Goal: Task Accomplishment & Management: Complete application form

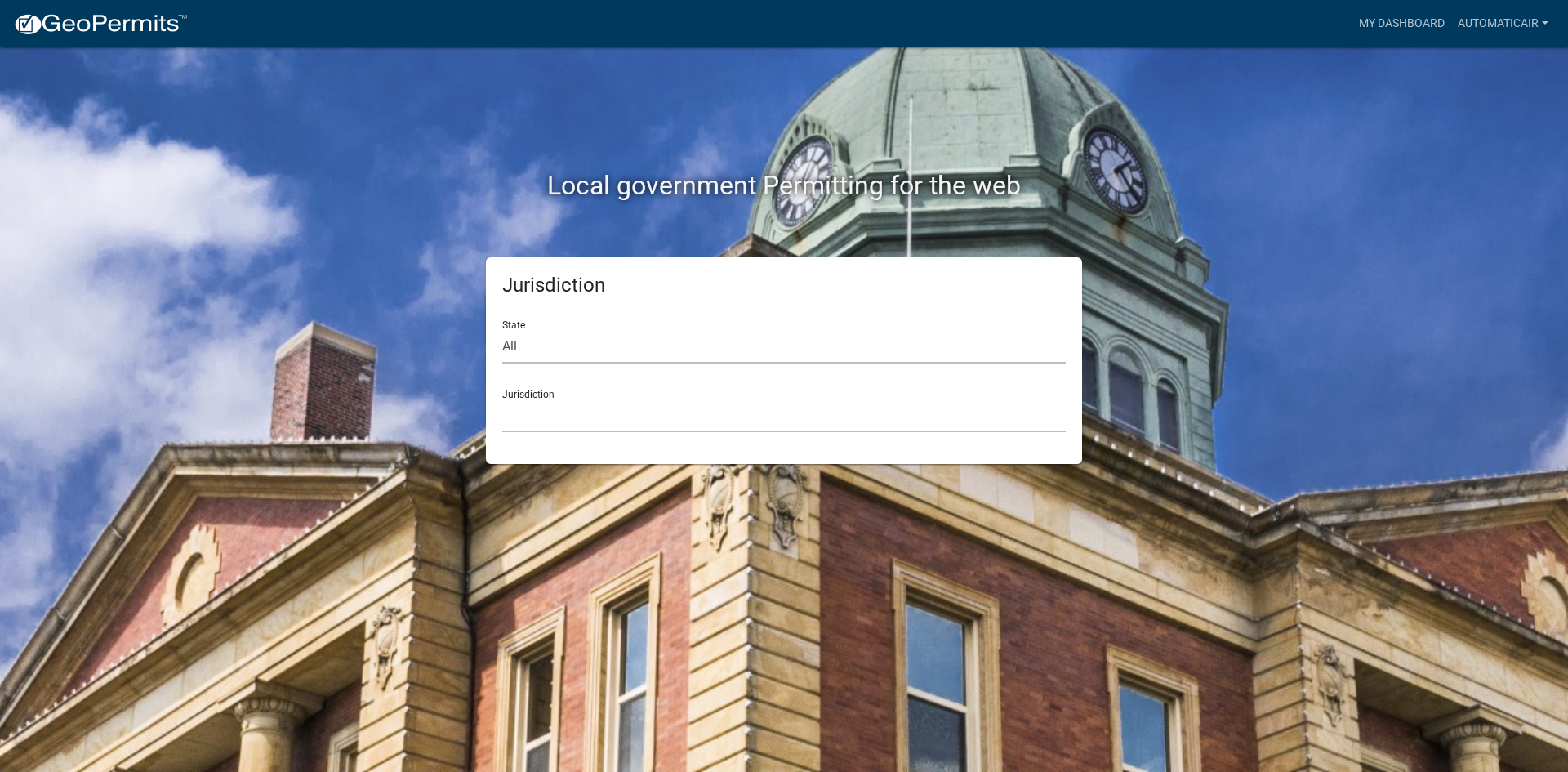
click at [609, 347] on select "All [US_STATE] [US_STATE] [US_STATE] [US_STATE] [US_STATE] [US_STATE] [US_STATE…" at bounding box center [784, 346] width 564 height 33
select select "[US_STATE]"
click at [503, 329] on select "All [US_STATE] [US_STATE] [US_STATE] [US_STATE] [US_STATE] [US_STATE] [US_STATE…" at bounding box center [784, 346] width 564 height 33
click at [610, 411] on select "City of [GEOGRAPHIC_DATA], [US_STATE] City of [GEOGRAPHIC_DATA], [US_STATE] Cit…" at bounding box center [784, 416] width 564 height 33
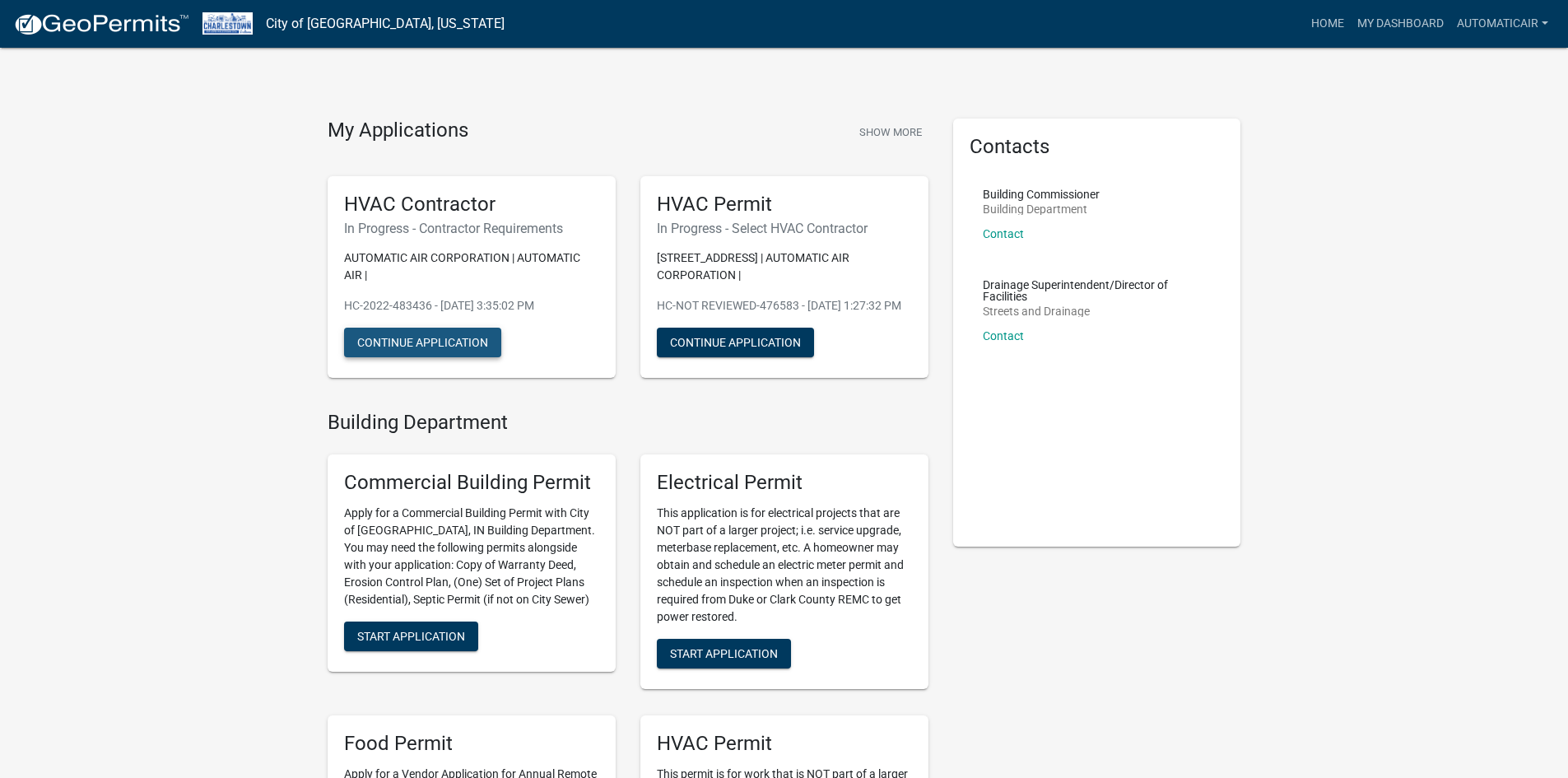
click at [454, 338] on button "Continue Application" at bounding box center [422, 342] width 158 height 30
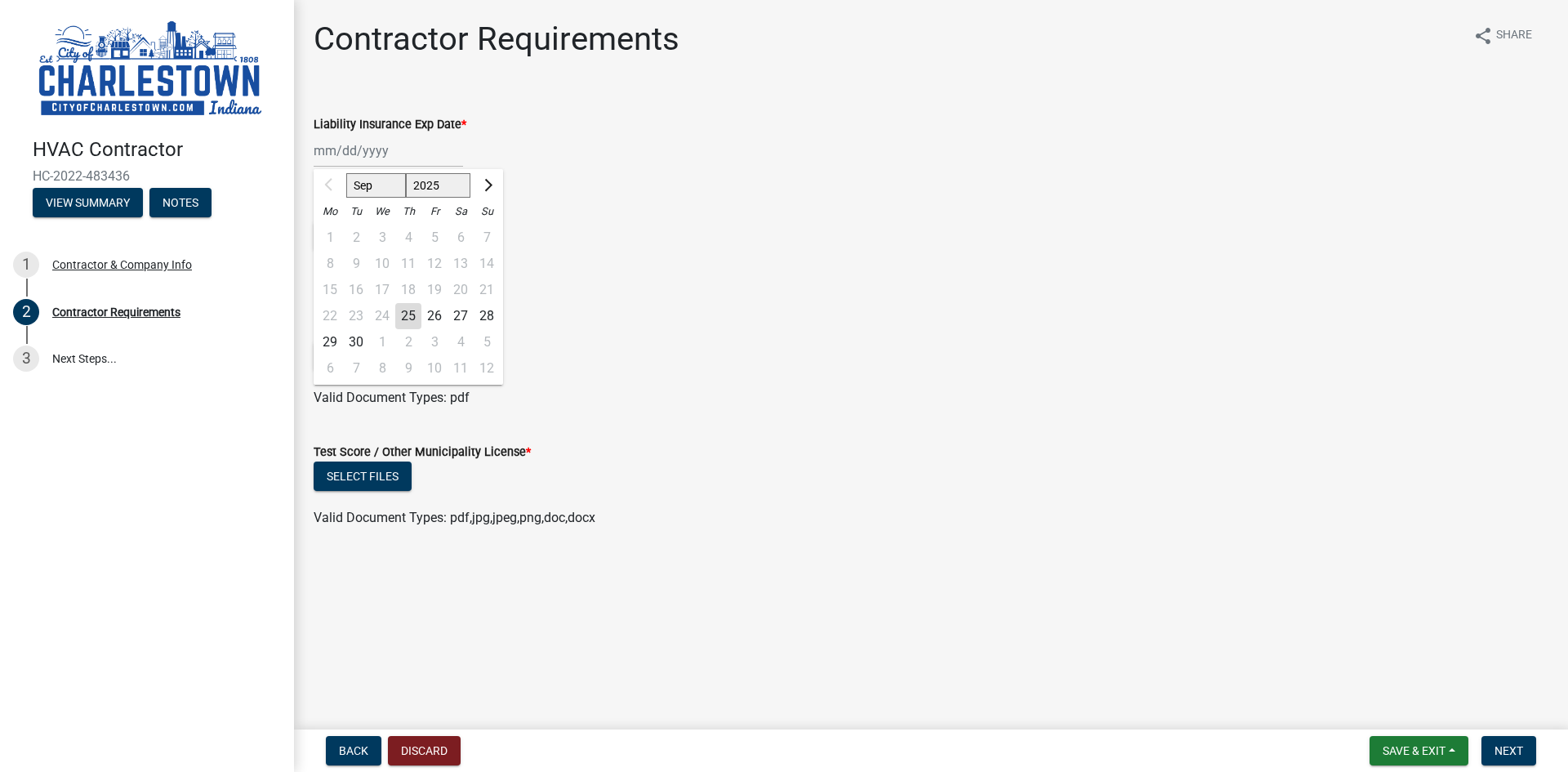
click at [378, 149] on div "Sep Oct Nov [DATE] 2026 2027 2028 2029 2030 2031 2032 2033 2034 2035 2036 2037 …" at bounding box center [389, 150] width 150 height 33
click at [485, 182] on span "Next month" at bounding box center [486, 185] width 12 height 12
click at [485, 181] on span "Next month" at bounding box center [486, 185] width 12 height 12
select select "12"
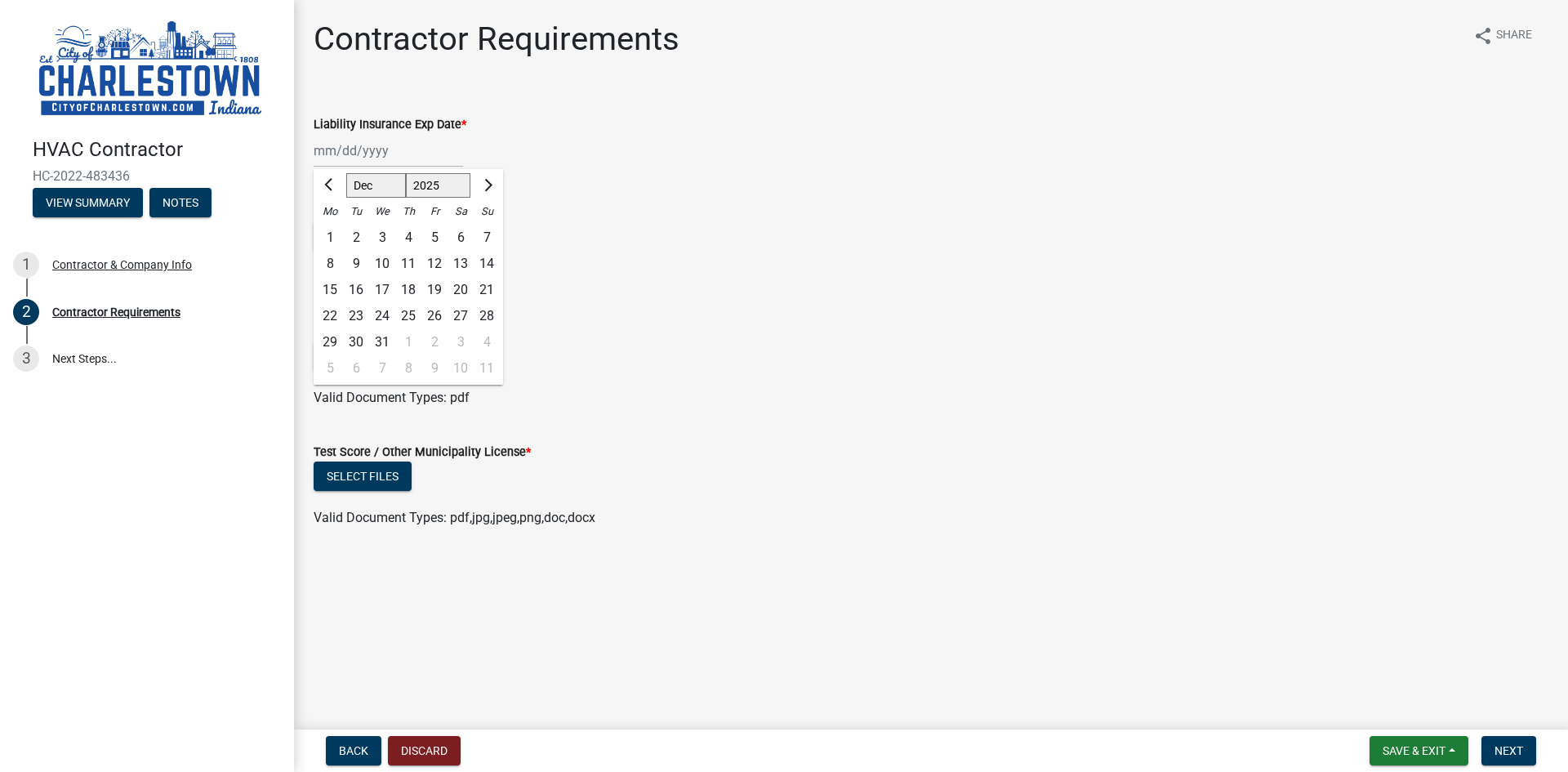
click at [378, 344] on div "31" at bounding box center [382, 342] width 27 height 27
type input "[DATE]"
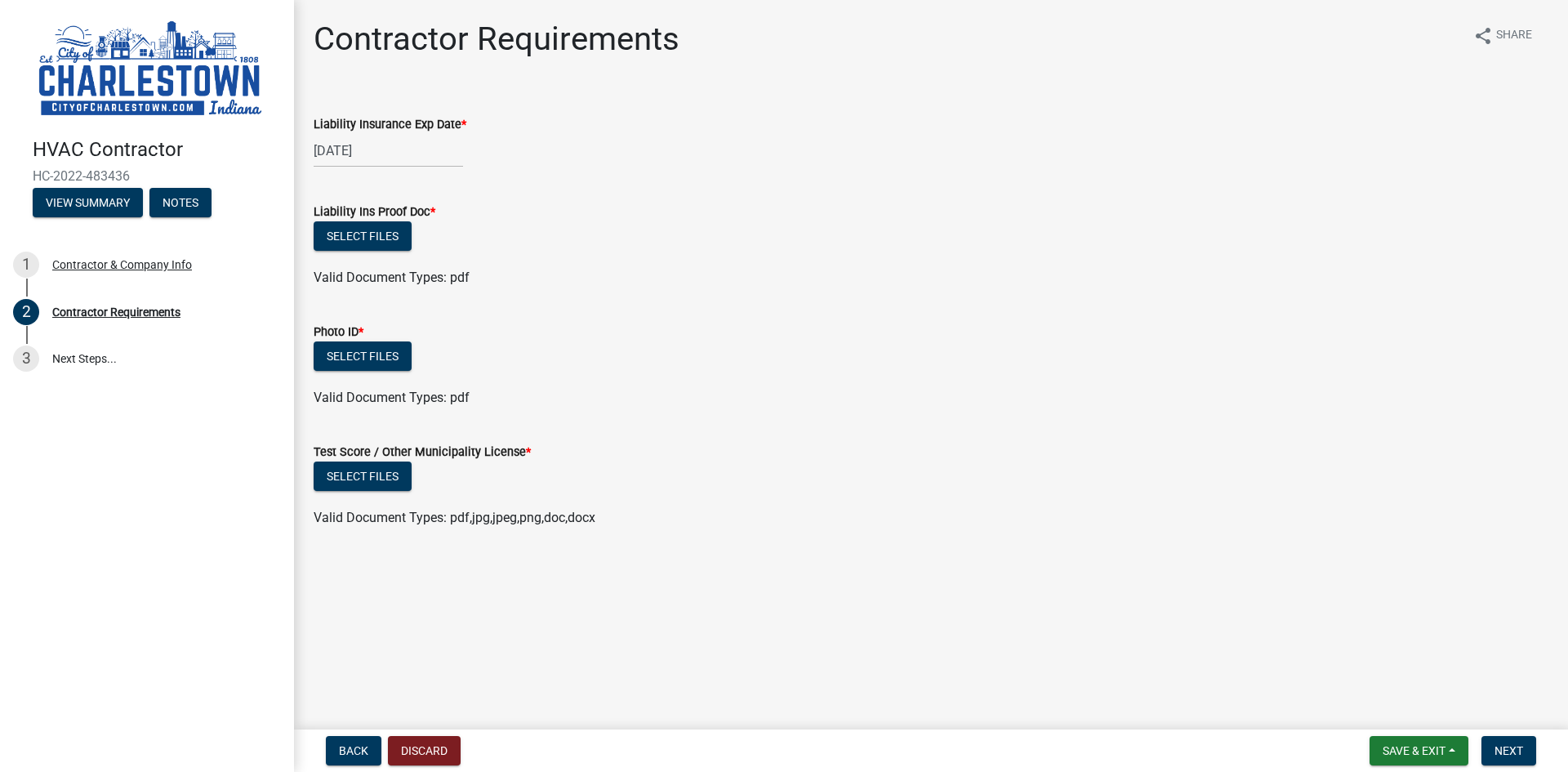
click at [1043, 231] on div "Select files" at bounding box center [931, 238] width 1235 height 33
click at [536, 148] on div "[DATE]" at bounding box center [931, 150] width 1235 height 33
click at [378, 238] on button "Select files" at bounding box center [363, 236] width 98 height 30
click at [346, 228] on button "Select files" at bounding box center [363, 236] width 98 height 30
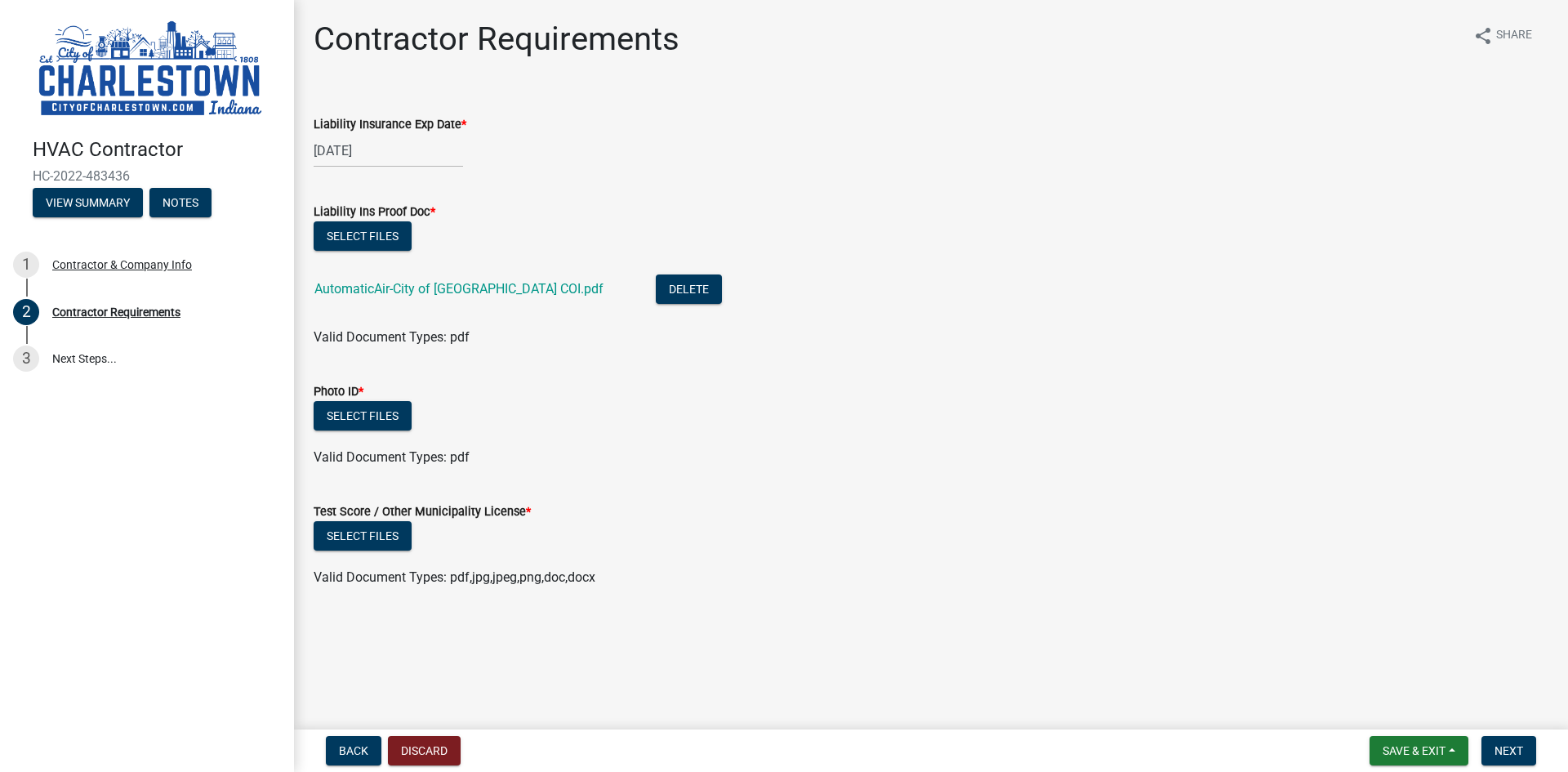
click at [604, 474] on wm-data-entity-input "Photo ID * Select files Valid Document Types: pdf" at bounding box center [931, 422] width 1235 height 120
click at [367, 410] on button "Select files" at bounding box center [363, 416] width 98 height 30
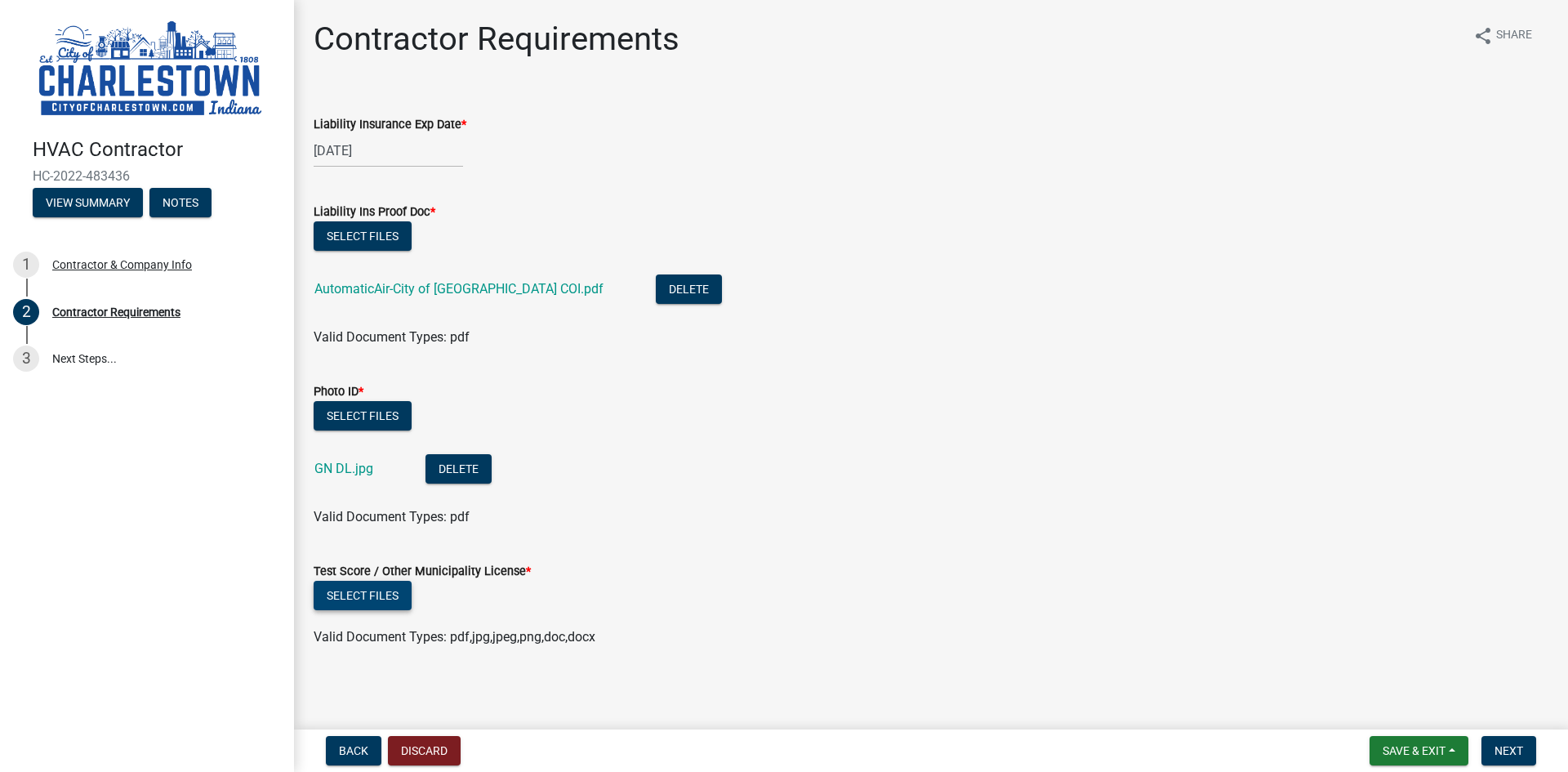
click at [337, 593] on button "Select files" at bounding box center [363, 595] width 98 height 30
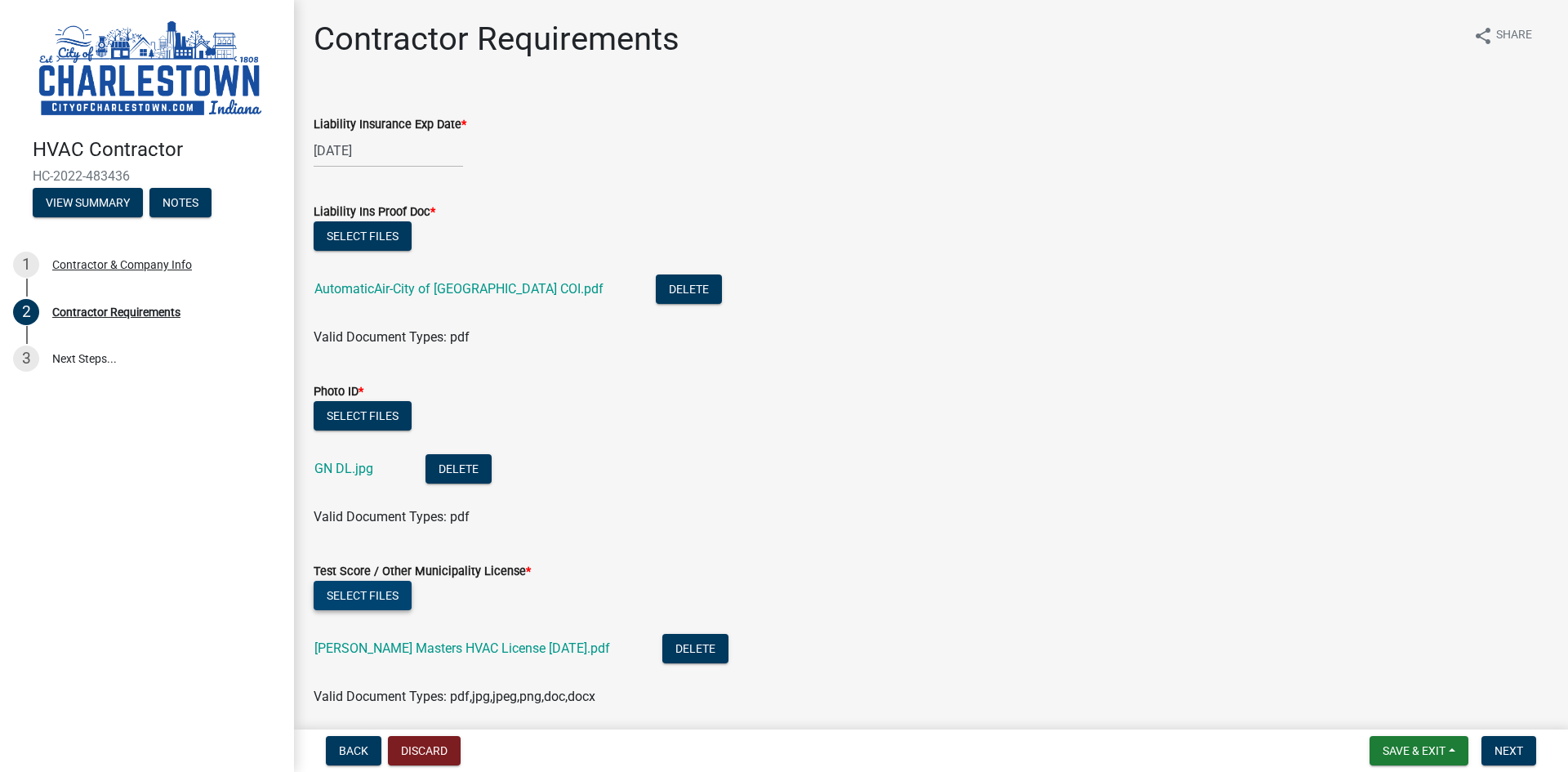
click at [346, 593] on button "Select files" at bounding box center [363, 595] width 98 height 30
click at [979, 574] on div "Test Score / Other Municipality License *" at bounding box center [931, 570] width 1235 height 20
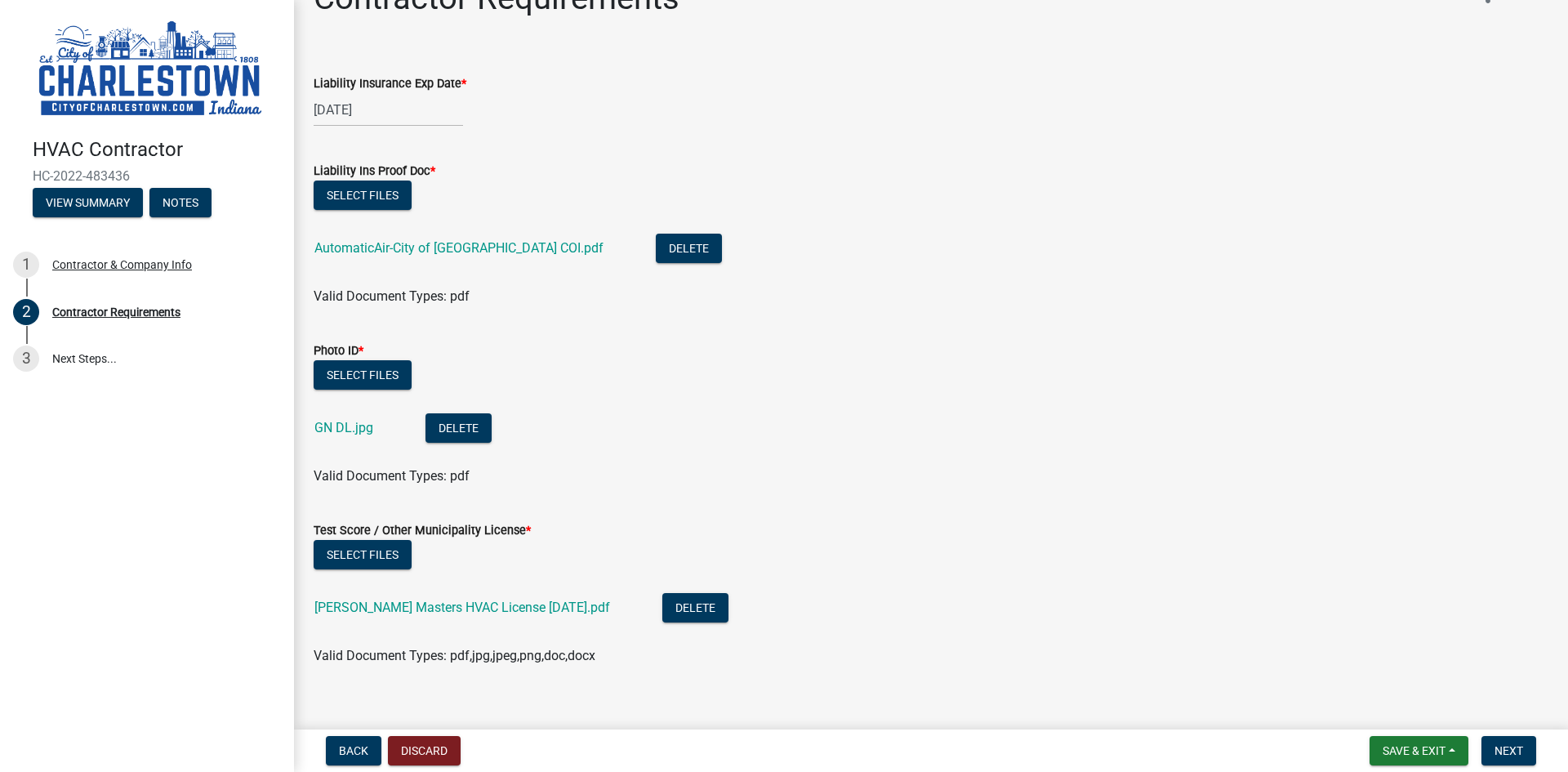
scroll to position [62, 0]
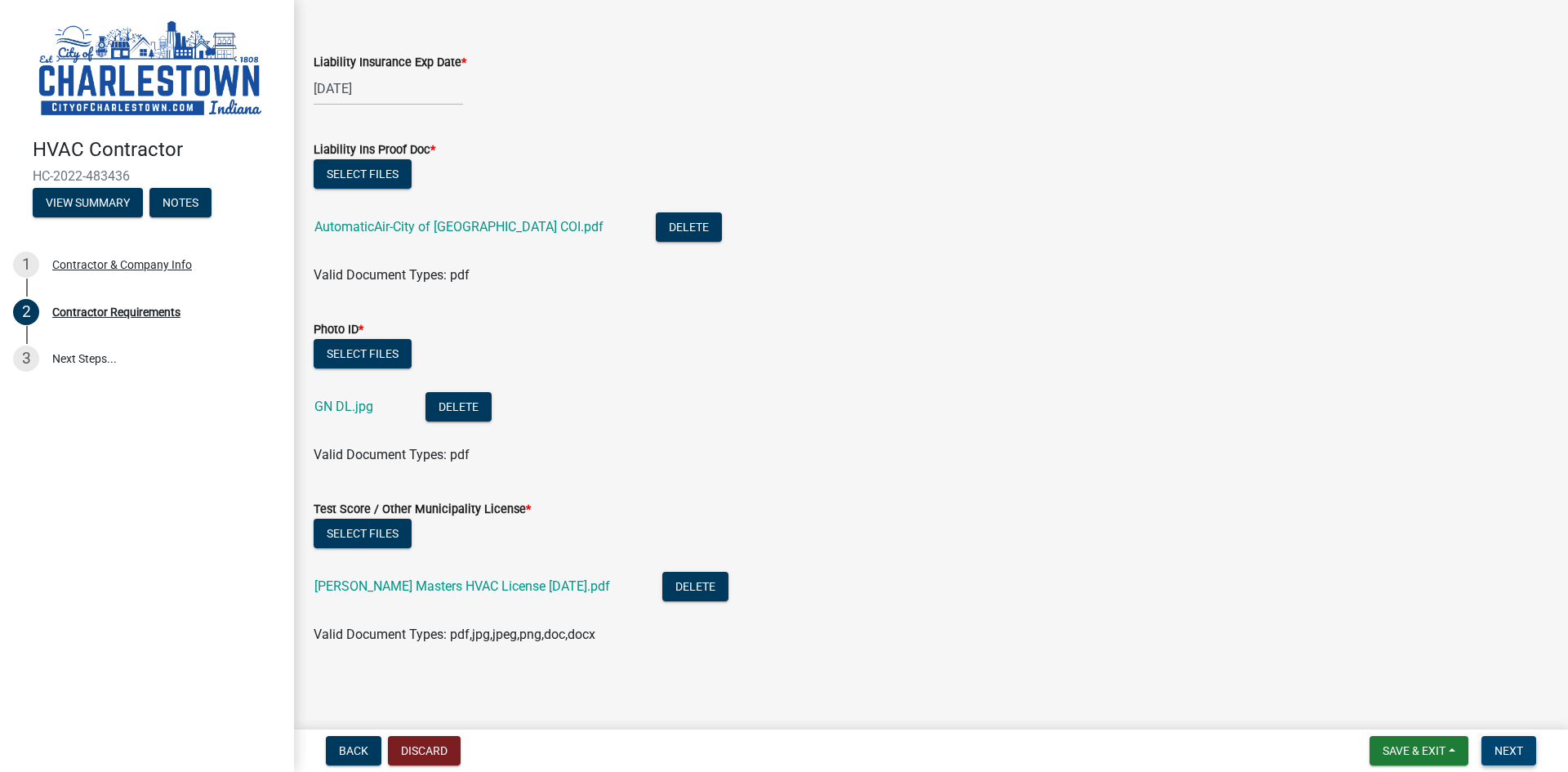
click at [1507, 742] on button "Next" at bounding box center [1509, 750] width 55 height 30
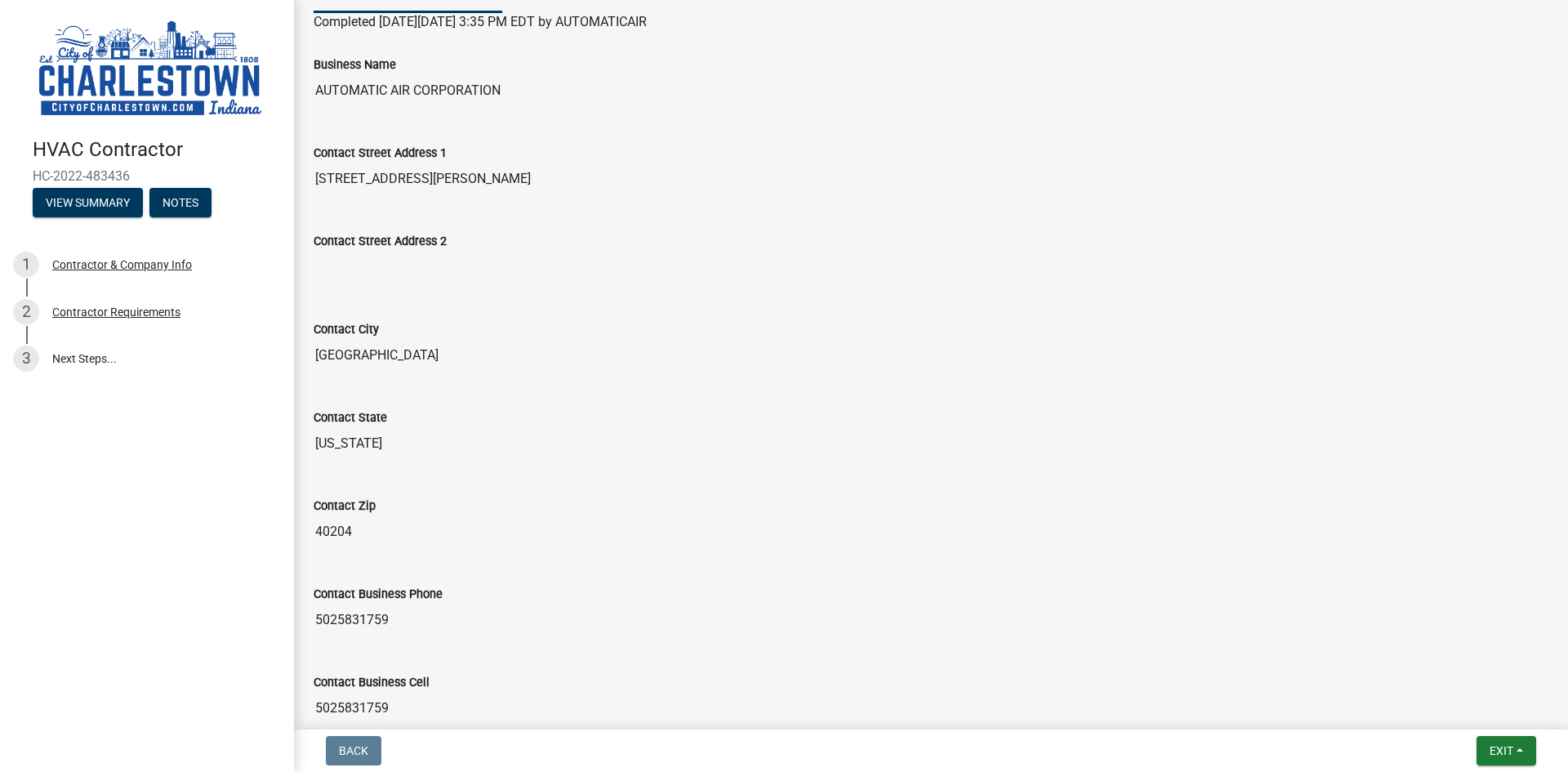
scroll to position [526, 0]
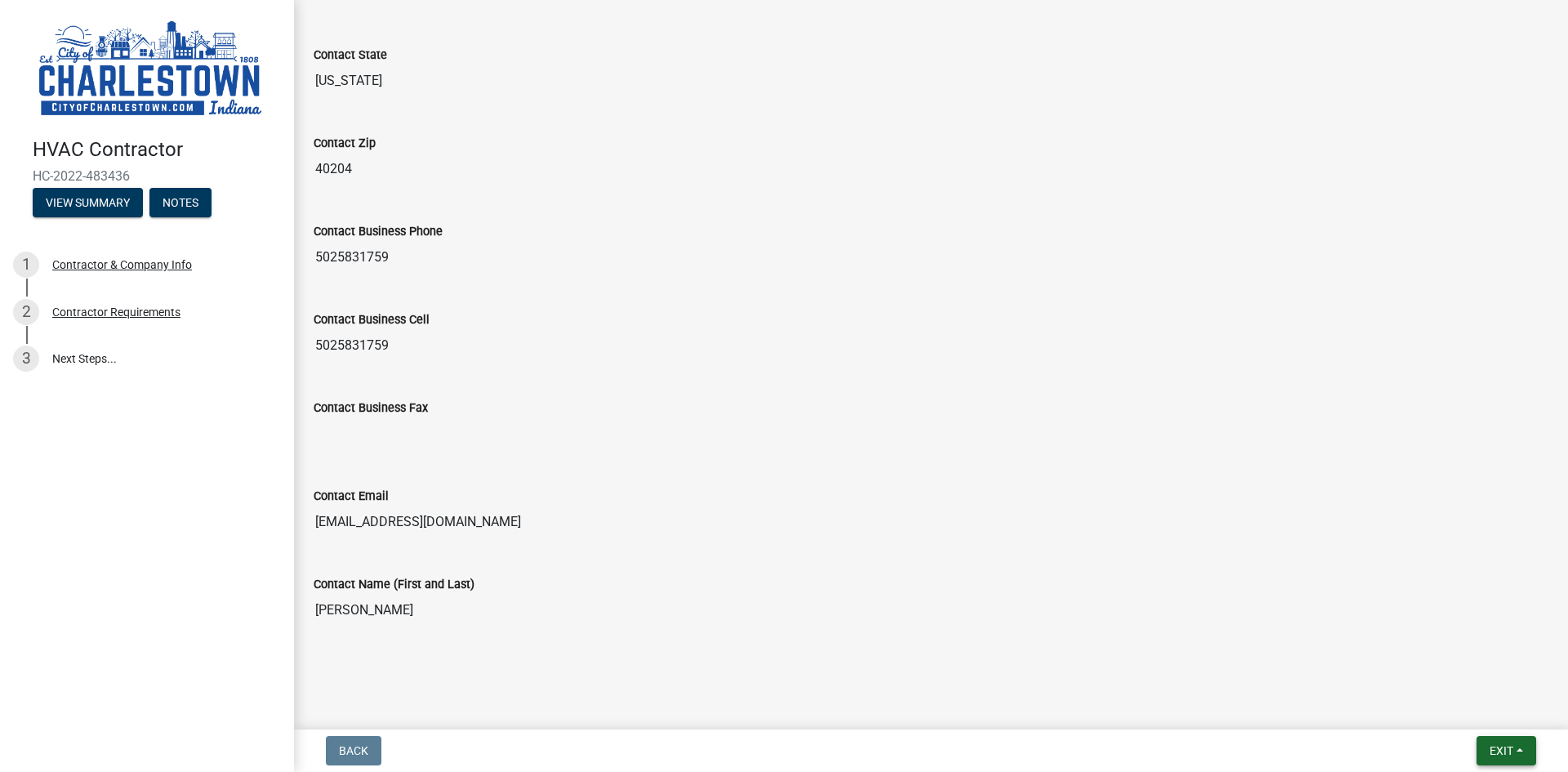
click at [1484, 742] on button "Exit" at bounding box center [1506, 750] width 60 height 30
click at [1480, 707] on button "Save & Exit" at bounding box center [1471, 708] width 131 height 39
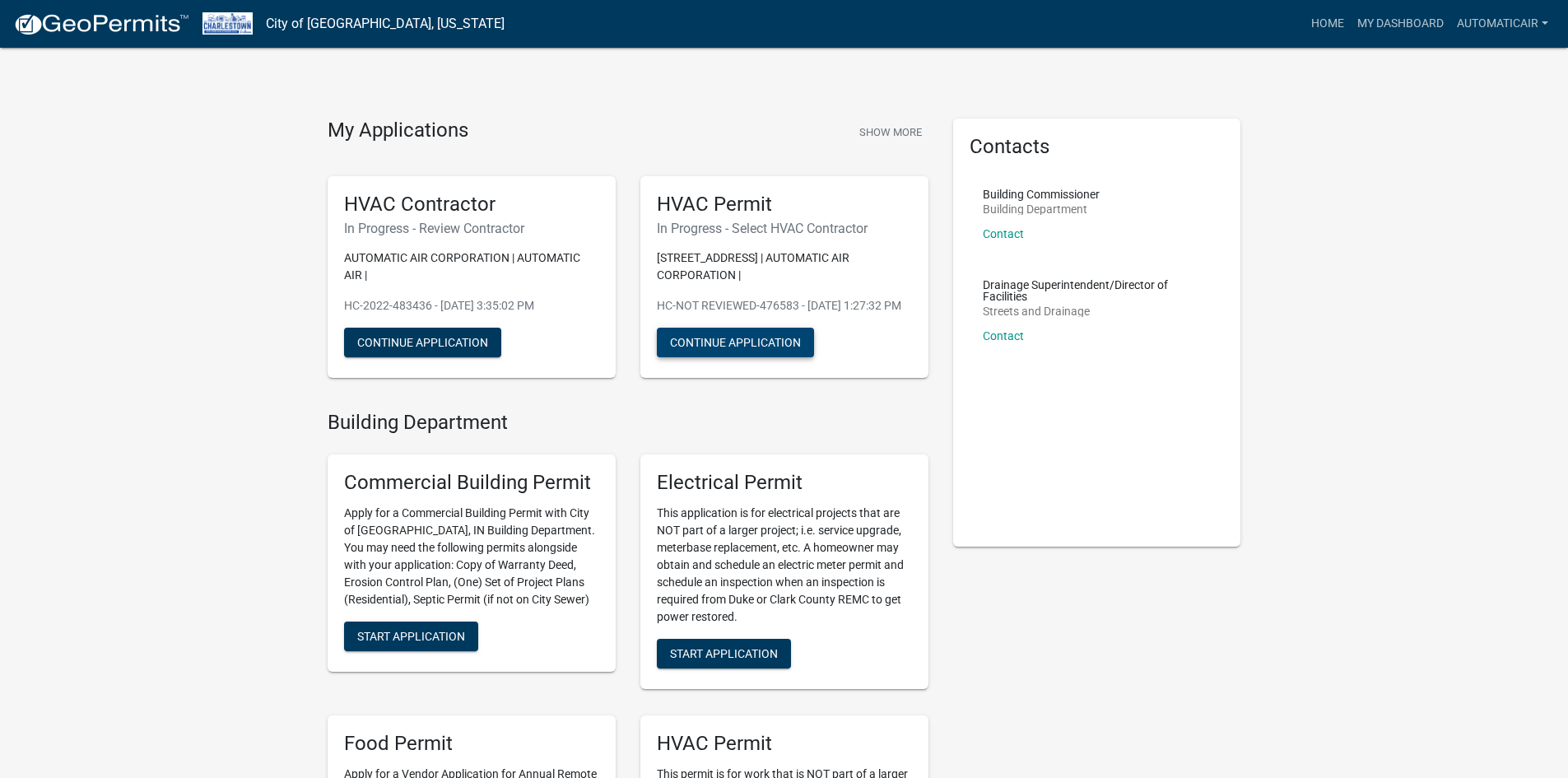
click at [766, 352] on button "Continue Application" at bounding box center [735, 342] width 158 height 30
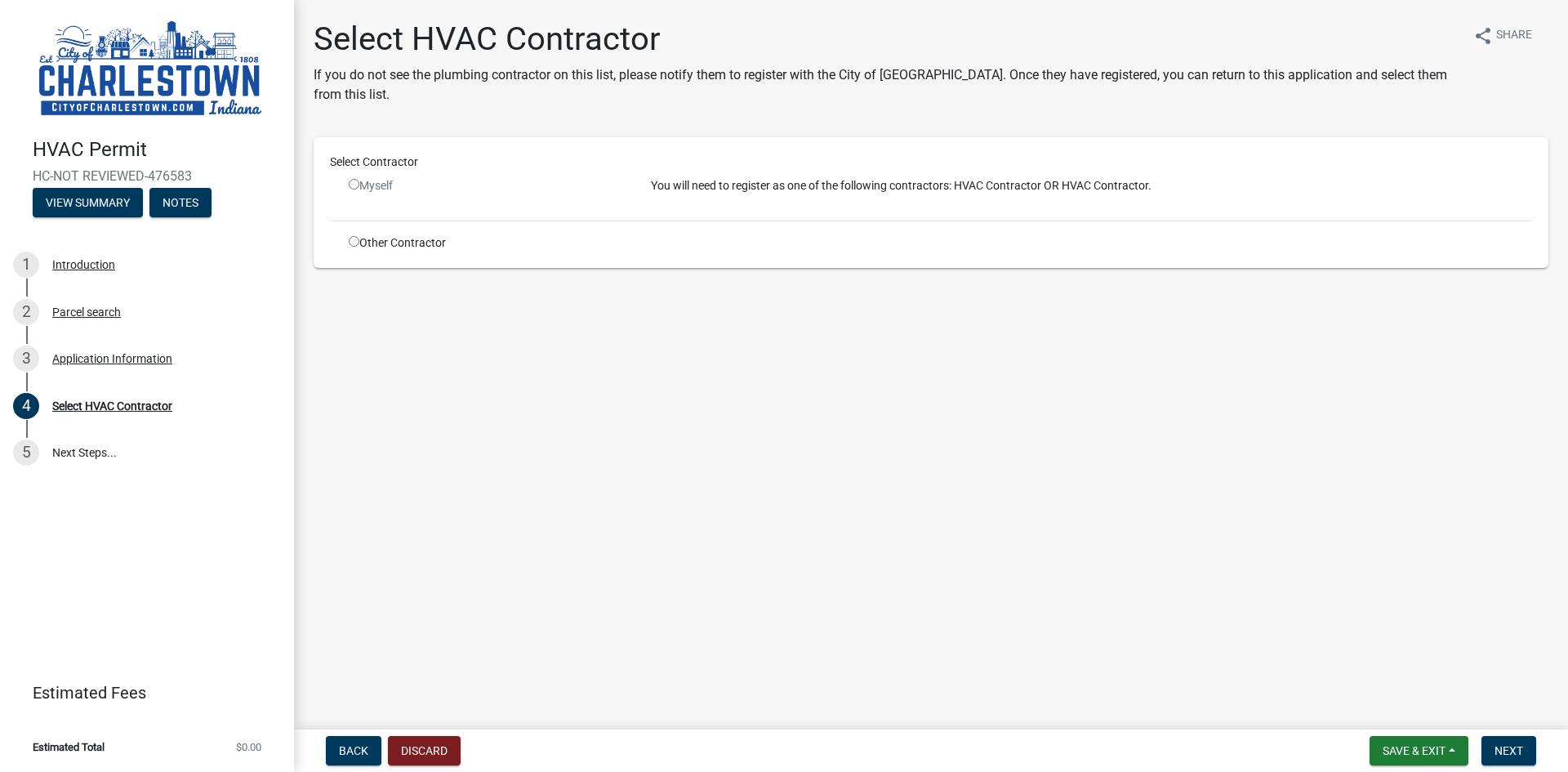
click at [354, 188] on input "radio" at bounding box center [354, 184] width 11 height 11
radio input "false"
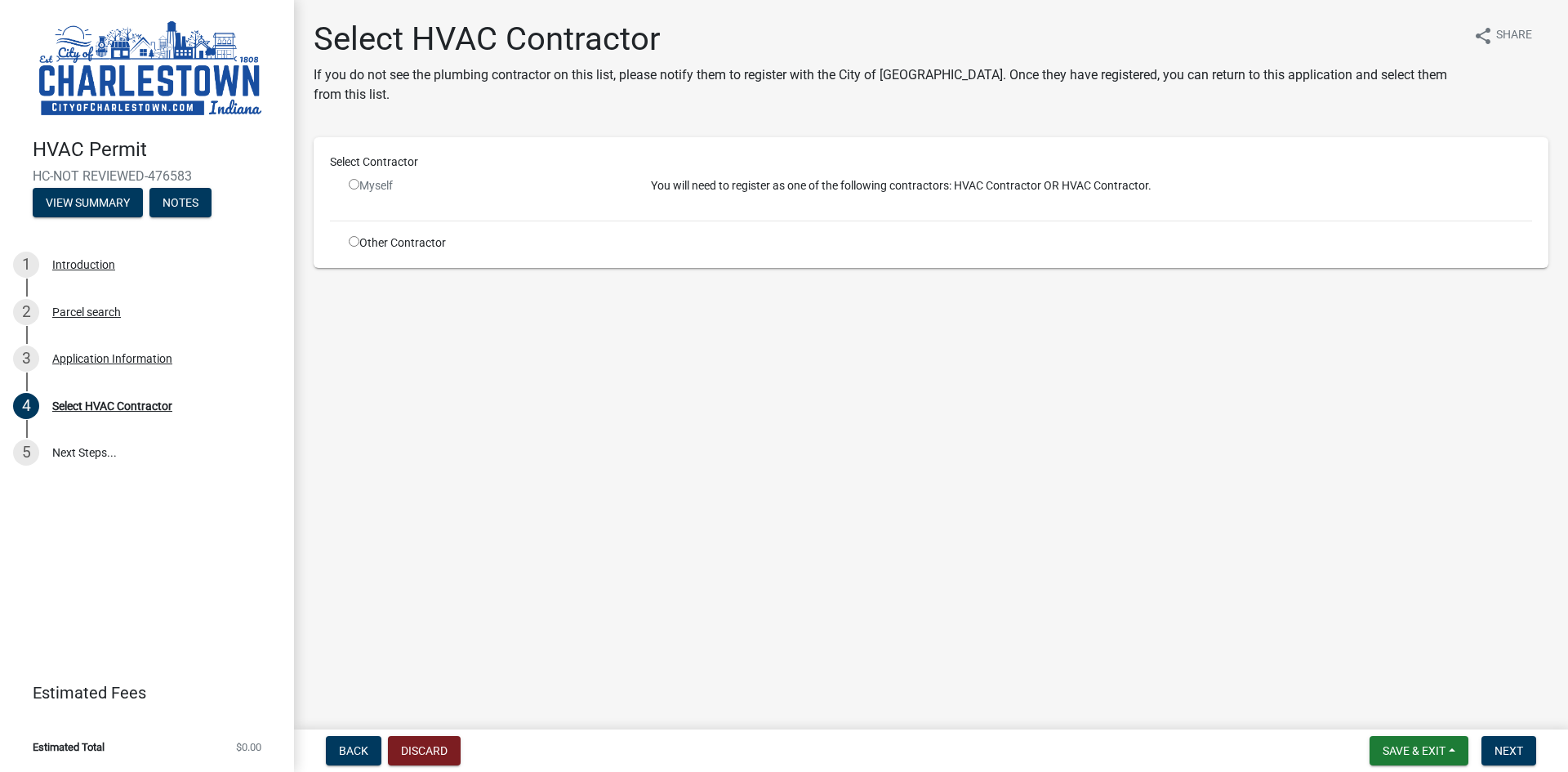
click at [667, 338] on main "Select HVAC Contractor If you do not see the plumbing contractor on this list, …" at bounding box center [931, 361] width 1274 height 723
